Goal: Task Accomplishment & Management: Use online tool/utility

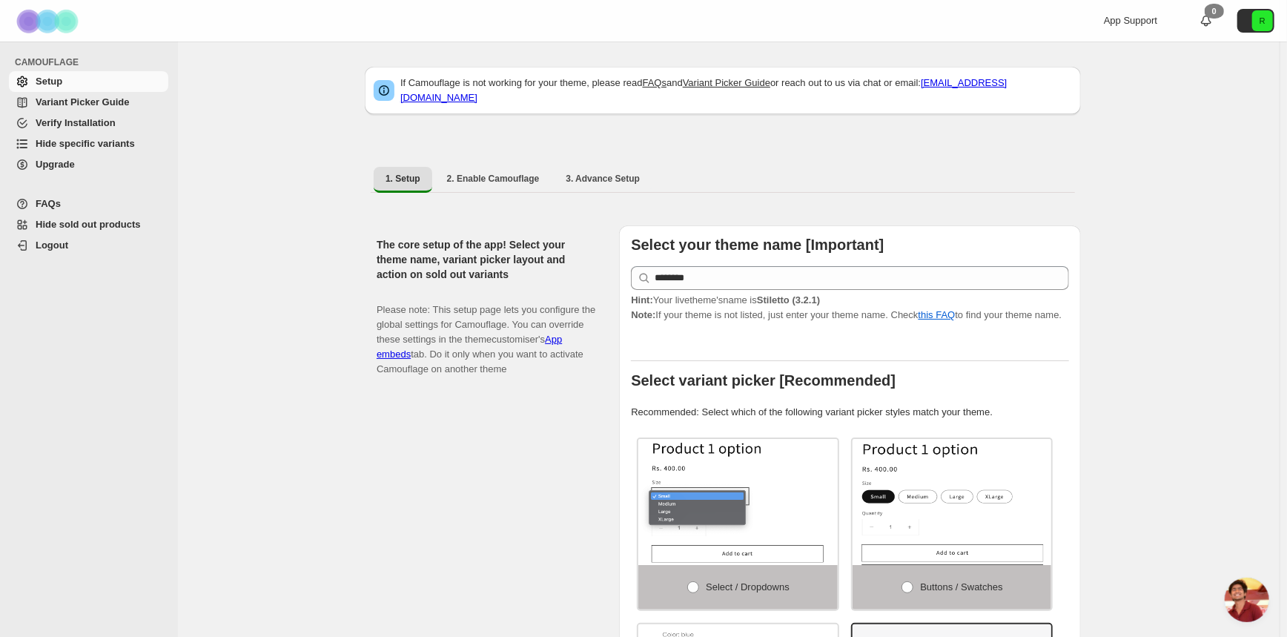
scroll to position [308, 0]
click at [110, 148] on span "Hide specific variants" at bounding box center [85, 143] width 99 height 11
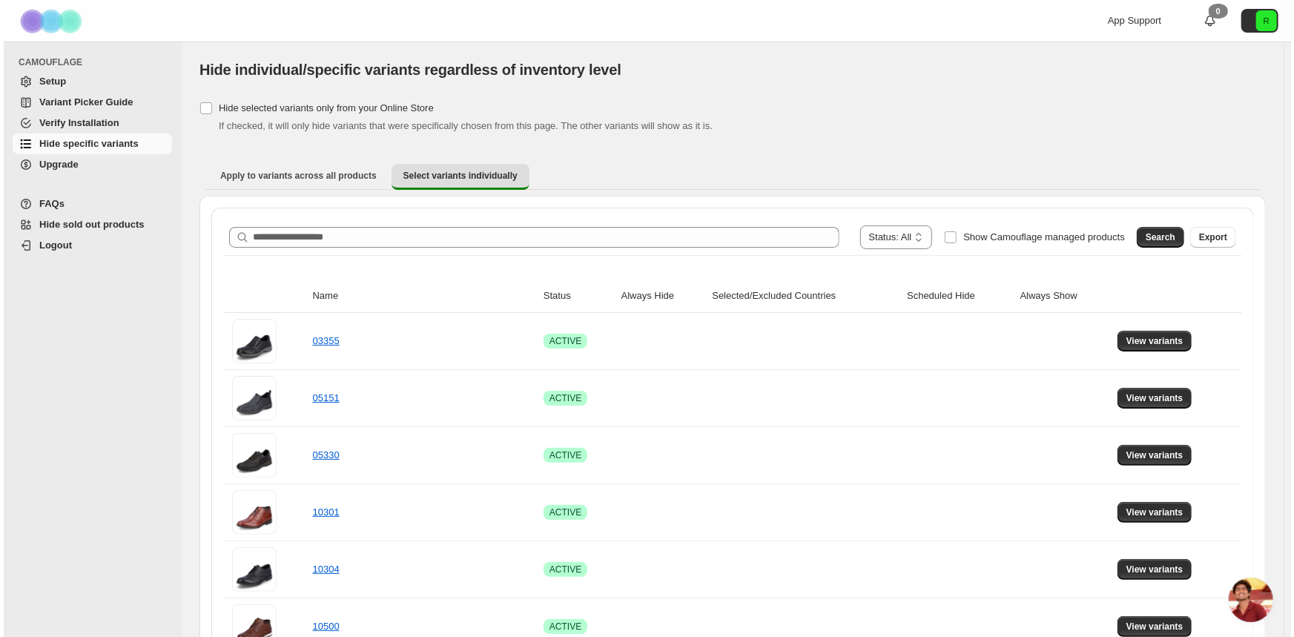
scroll to position [308, 0]
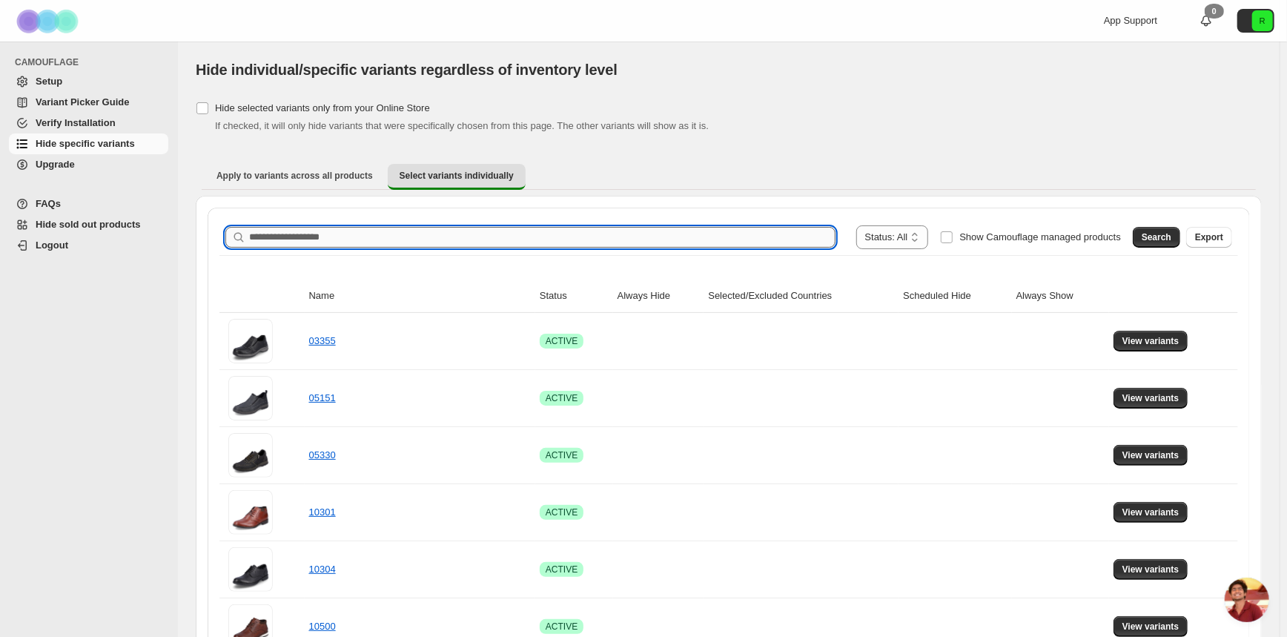
click at [534, 231] on input "Search product name" at bounding box center [542, 237] width 586 height 21
type input "*****"
click at [1157, 236] on span "Search" at bounding box center [1157, 237] width 30 height 12
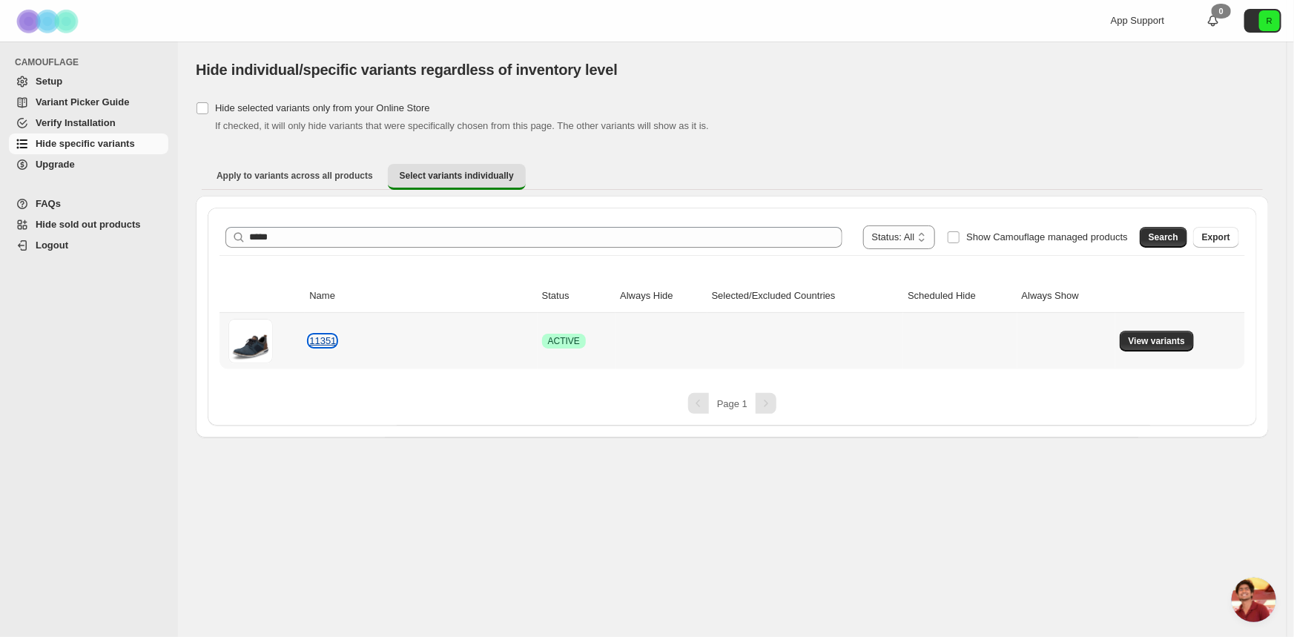
click at [325, 336] on link "11351" at bounding box center [322, 340] width 27 height 11
click at [1134, 337] on span "View variants" at bounding box center [1156, 341] width 57 height 12
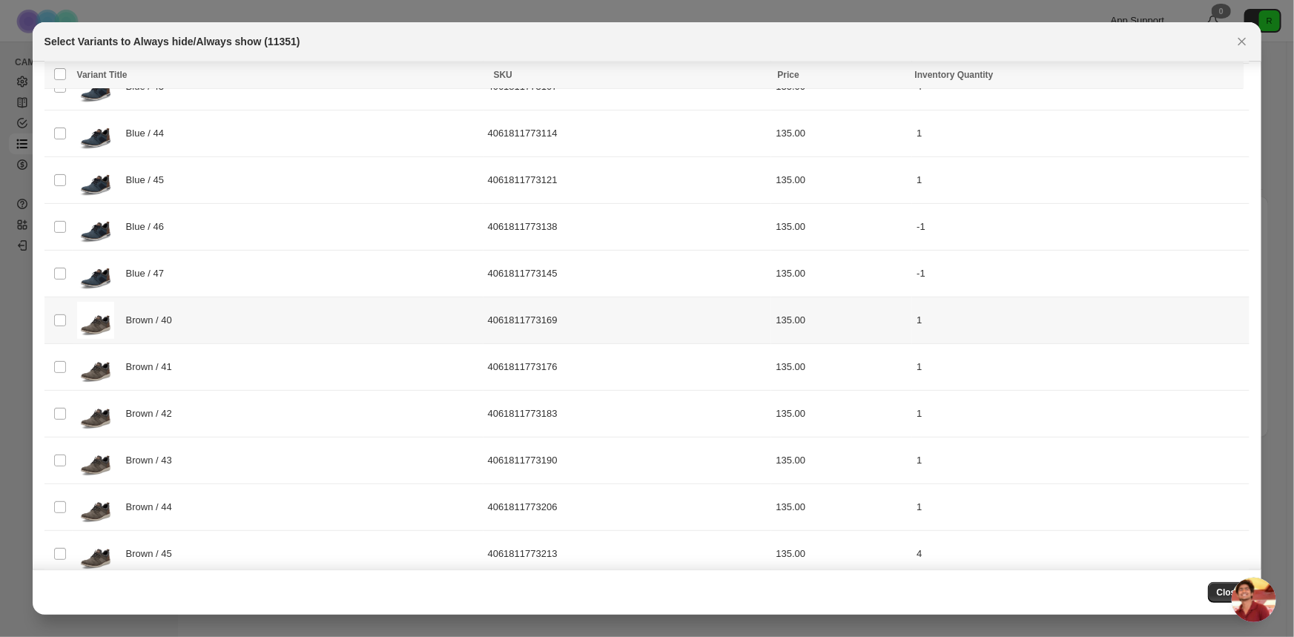
scroll to position [0, 0]
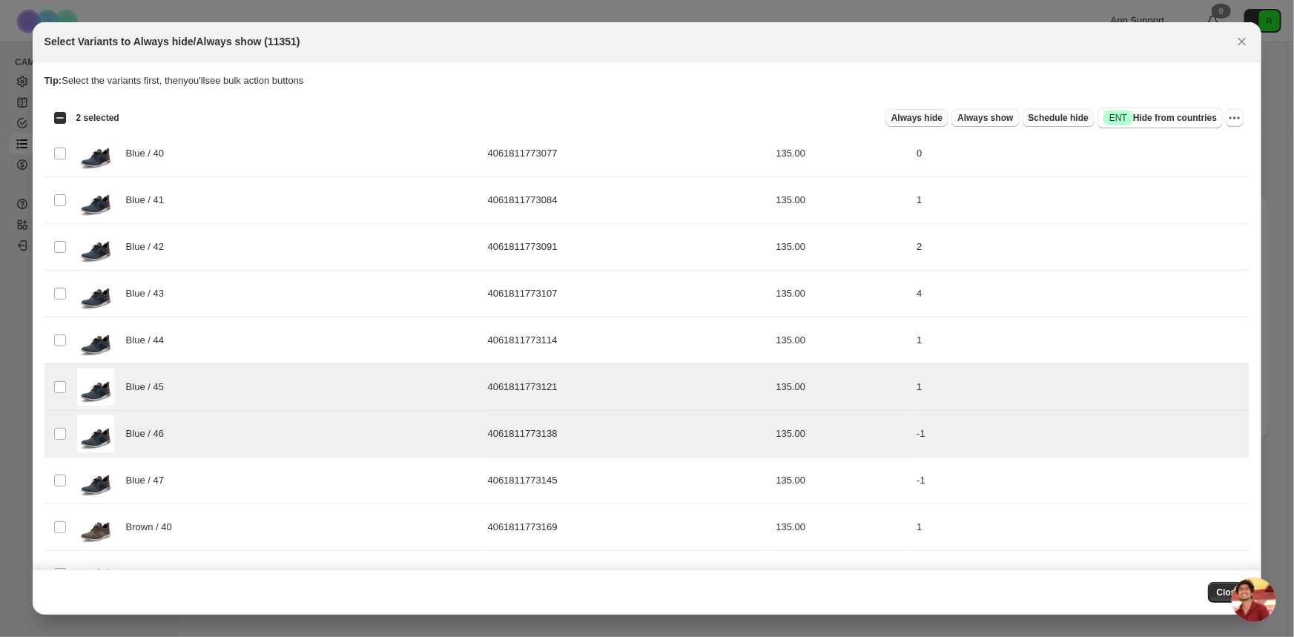
click at [931, 117] on span "Always hide" at bounding box center [916, 118] width 51 height 12
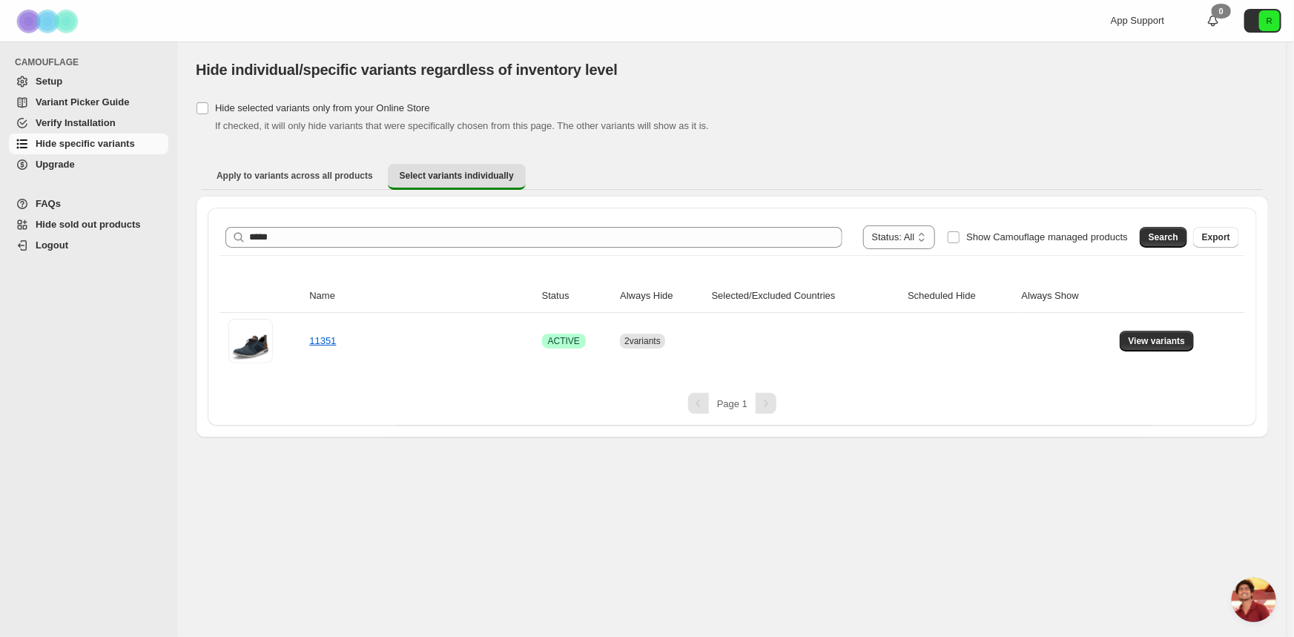
click at [985, 95] on div "[object Object]. This page is ready Hide individual/specific variants regardles…" at bounding box center [732, 70] width 1073 height 56
